Goal: Transaction & Acquisition: Purchase product/service

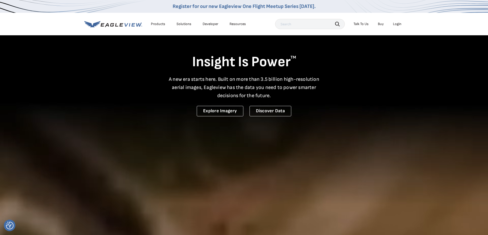
click at [398, 25] on div "Login" at bounding box center [397, 24] width 8 height 5
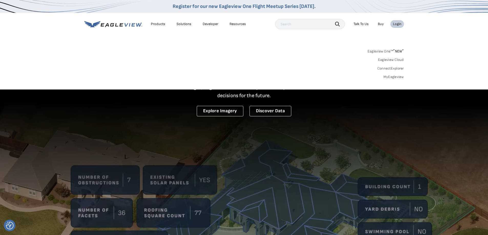
click at [396, 77] on link "MyEagleview" at bounding box center [393, 77] width 20 height 5
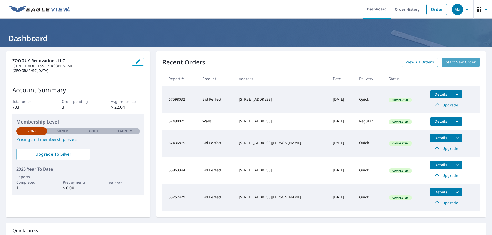
click at [453, 65] on span "Start New Order" at bounding box center [461, 62] width 30 height 6
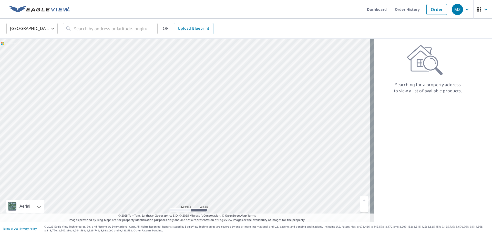
click at [29, 30] on body "MZ MZ Dashboard Order History Order MZ United States US ​ ​ OR Upload Blueprint…" at bounding box center [246, 117] width 492 height 235
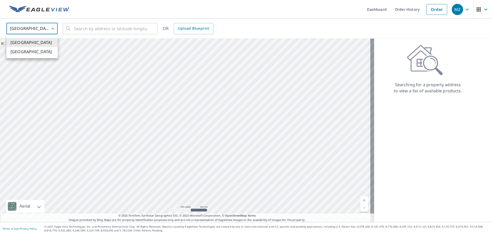
click at [33, 38] on ul "United States Canada" at bounding box center [31, 47] width 51 height 23
click at [34, 42] on li "[GEOGRAPHIC_DATA]" at bounding box center [31, 42] width 51 height 9
click at [77, 31] on input "text" at bounding box center [110, 29] width 73 height 14
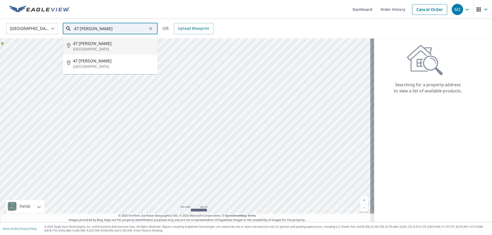
click at [88, 47] on p "Matawan, NJ 07747" at bounding box center [113, 49] width 80 height 5
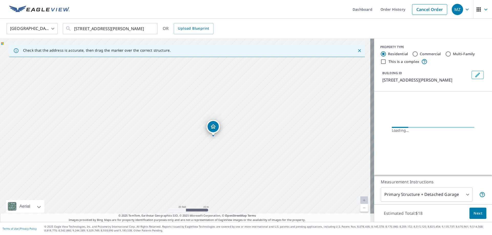
click at [234, 169] on div "47 Bramble Ln Matawan, NJ 07747" at bounding box center [187, 131] width 374 height 184
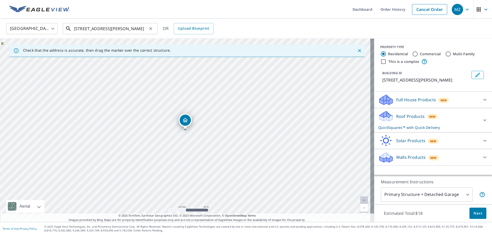
click at [78, 28] on input "47 Bramble Ln Matawan, NJ 07747" at bounding box center [110, 29] width 73 height 14
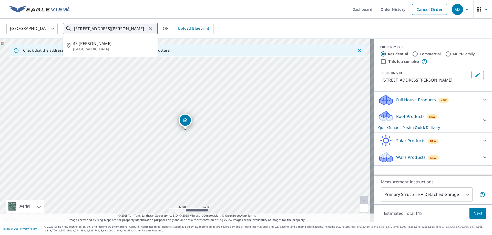
type input "45 Bramble Ln Matawan, NJ 07747"
click at [236, 24] on div "United States US ​ 45 Bramble Ln Matawan, NJ 07747 ​ 45 Bramble Ln Matawan, NJ …" at bounding box center [244, 29] width 483 height 12
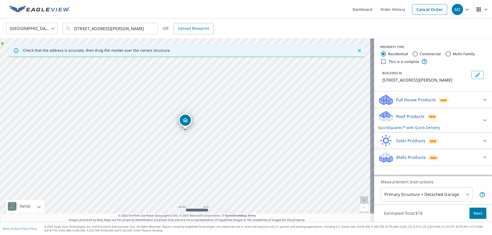
drag, startPoint x: 200, startPoint y: 121, endPoint x: 205, endPoint y: 153, distance: 33.1
drag, startPoint x: 115, startPoint y: 98, endPoint x: 86, endPoint y: 82, distance: 32.4
click at [86, 82] on div "180 State Route 34 Matawan, NJ 07747" at bounding box center [187, 131] width 374 height 184
drag, startPoint x: 134, startPoint y: 73, endPoint x: 231, endPoint y: 136, distance: 115.0
drag, startPoint x: 137, startPoint y: 92, endPoint x: 125, endPoint y: 80, distance: 17.2
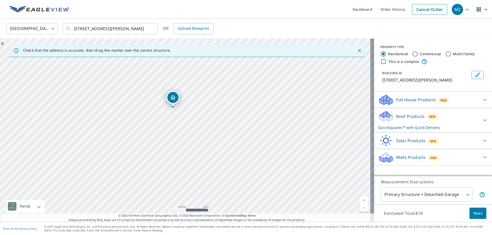
click at [125, 80] on div "45 Bramble Ln Matawan, NJ 07747" at bounding box center [187, 131] width 374 height 184
drag, startPoint x: 173, startPoint y: 98, endPoint x: 168, endPoint y: 102, distance: 5.9
drag, startPoint x: 121, startPoint y: 76, endPoint x: 119, endPoint y: 70, distance: 6.6
click at [119, 70] on div "45 Bramble Ln Matawan, NJ 07747" at bounding box center [187, 131] width 374 height 184
click at [408, 120] on div "Roof Products New QuickSquares™ with Quick Delivery" at bounding box center [428, 120] width 100 height 20
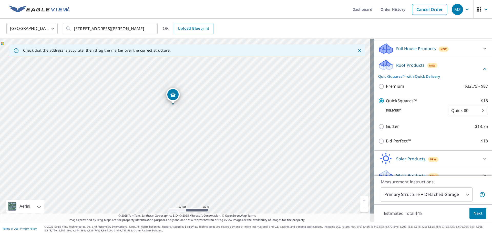
scroll to position [59, 0]
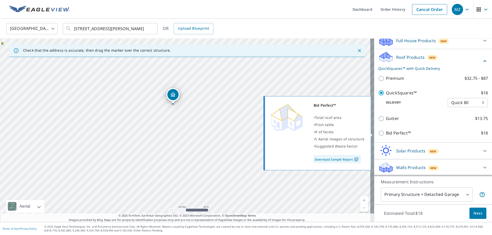
click at [378, 133] on input "Bid Perfect™ $18" at bounding box center [382, 133] width 8 height 6
checkbox input "true"
checkbox input "false"
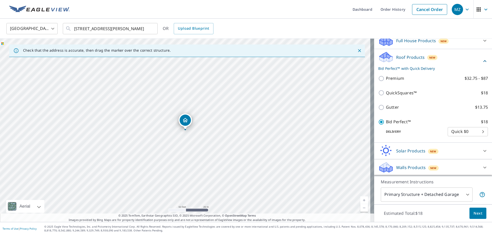
click at [473, 214] on span "Next" at bounding box center [477, 213] width 9 height 6
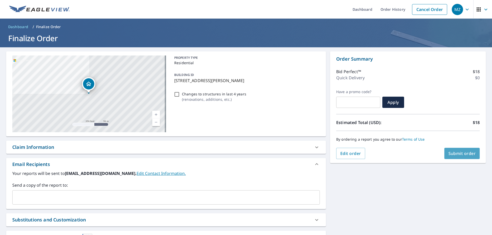
click at [459, 156] on span "Submit order" at bounding box center [461, 154] width 27 height 6
checkbox input "true"
